Goal: Information Seeking & Learning: Understand process/instructions

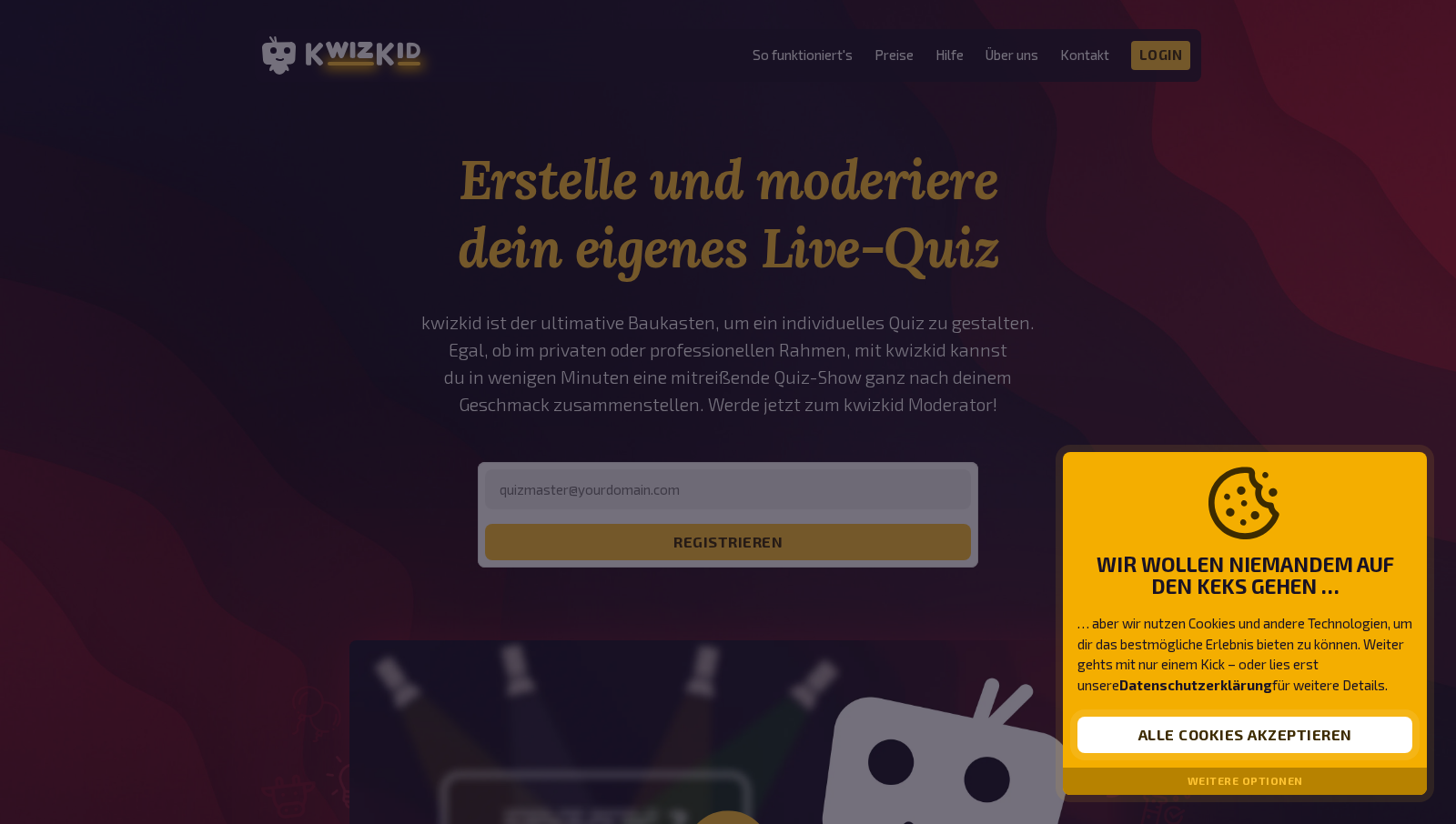
click at [1257, 745] on button "Alle Cookies akzeptieren" at bounding box center [1245, 735] width 335 height 36
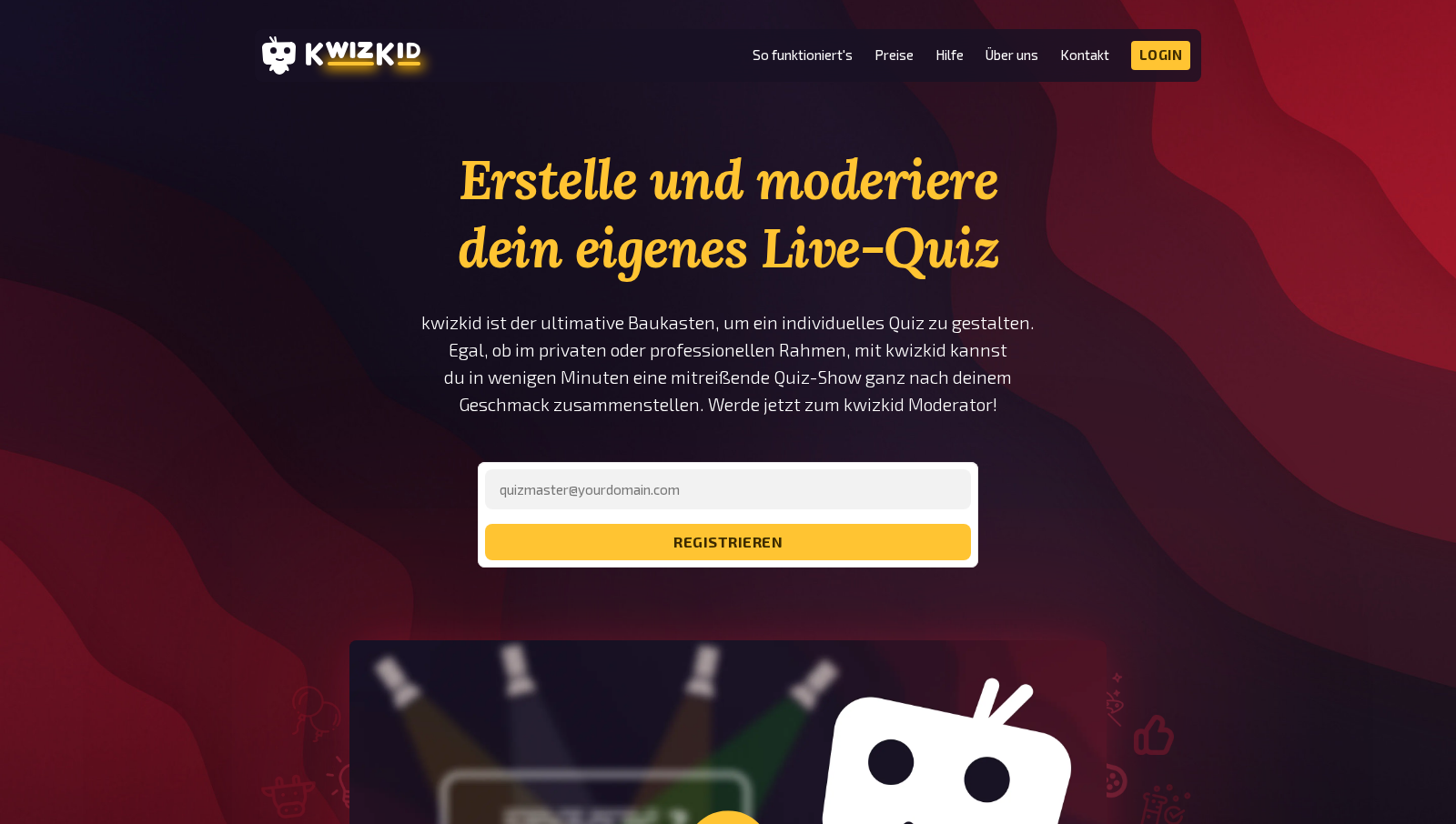
click at [815, 46] on li "So funktioniert's" at bounding box center [802, 55] width 100 height 29
click at [824, 59] on link "So funktioniert's" at bounding box center [802, 55] width 100 height 15
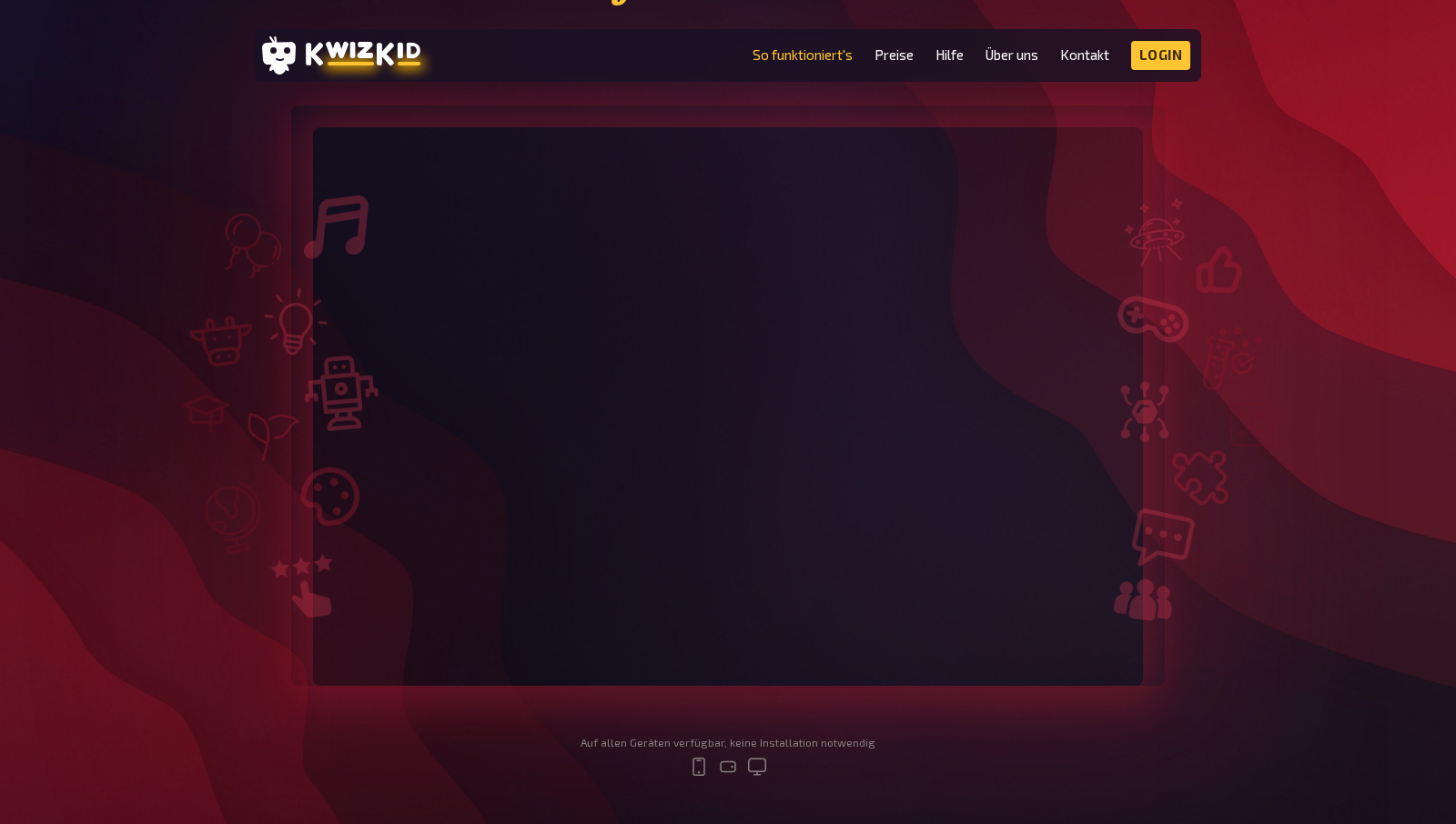
scroll to position [284, 0]
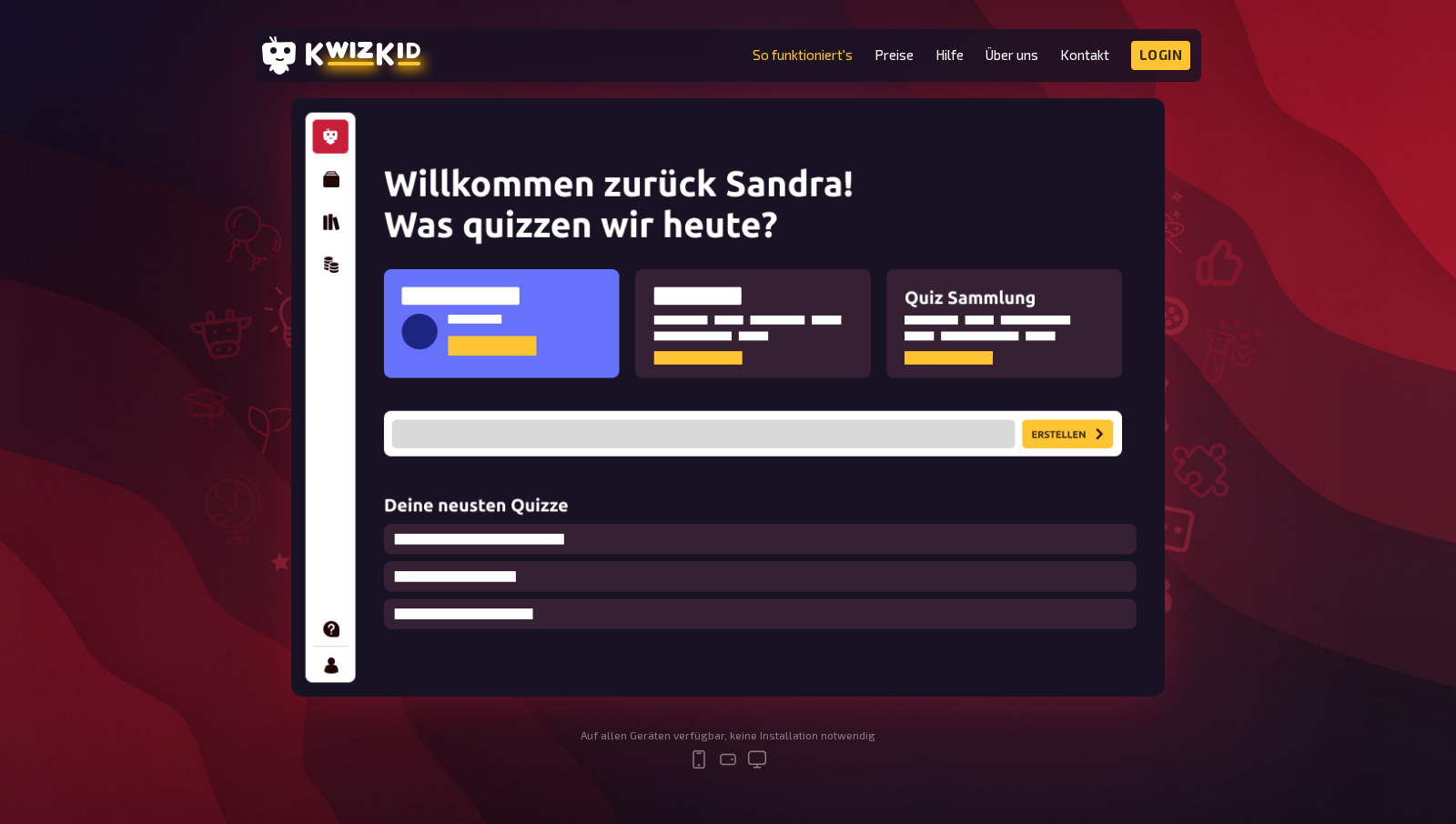
click at [325, 174] on img at bounding box center [728, 397] width 873 height 599
click at [330, 183] on img at bounding box center [728, 397] width 873 height 599
click at [330, 227] on img at bounding box center [728, 397] width 873 height 599
click at [332, 273] on img at bounding box center [728, 397] width 873 height 599
click at [811, 55] on link "So funktioniert's" at bounding box center [802, 55] width 100 height 15
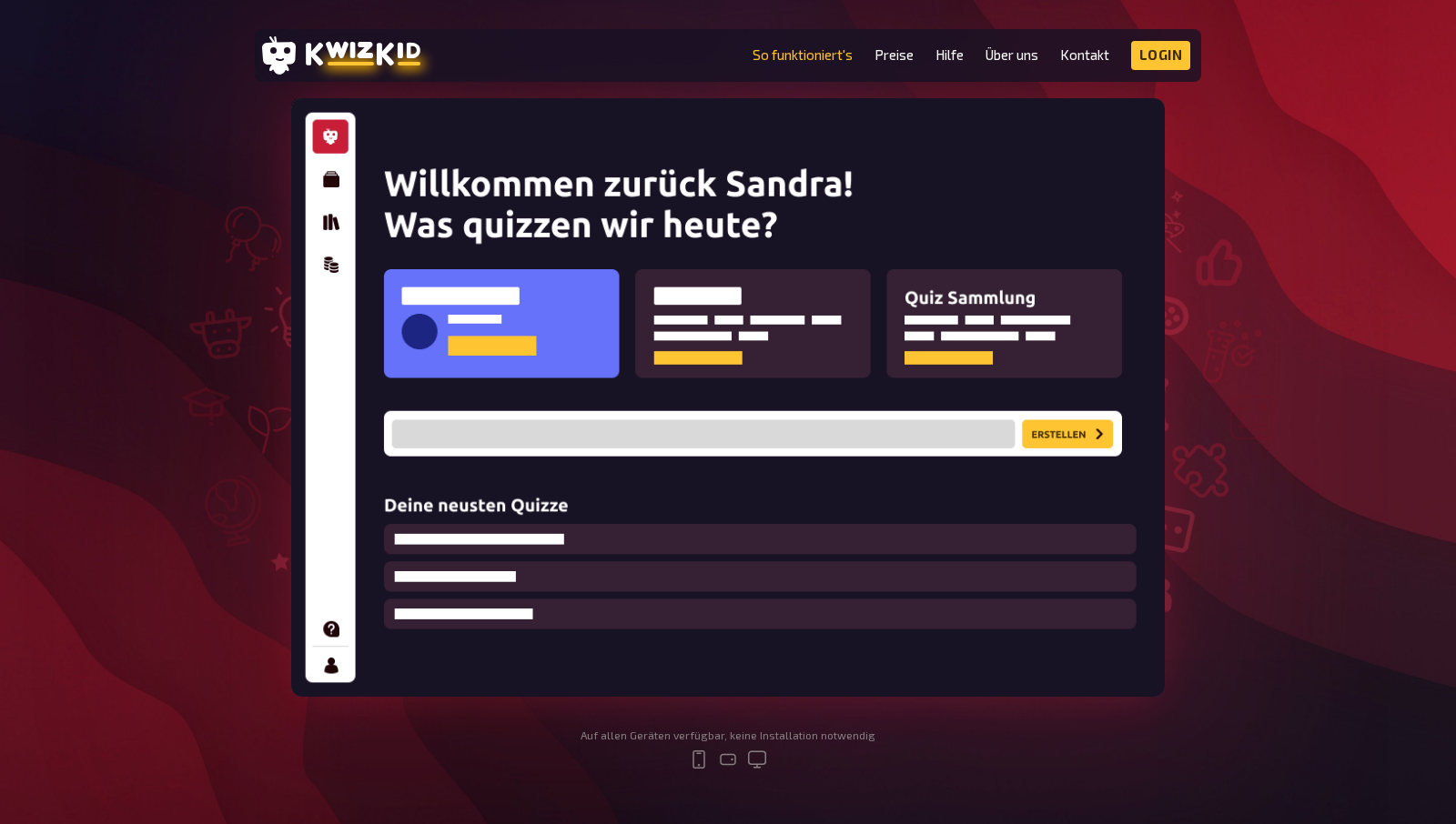
click at [1057, 427] on img at bounding box center [728, 397] width 873 height 599
click at [899, 52] on link "Preise" at bounding box center [893, 55] width 39 height 15
